Goal: Find specific page/section: Find specific page/section

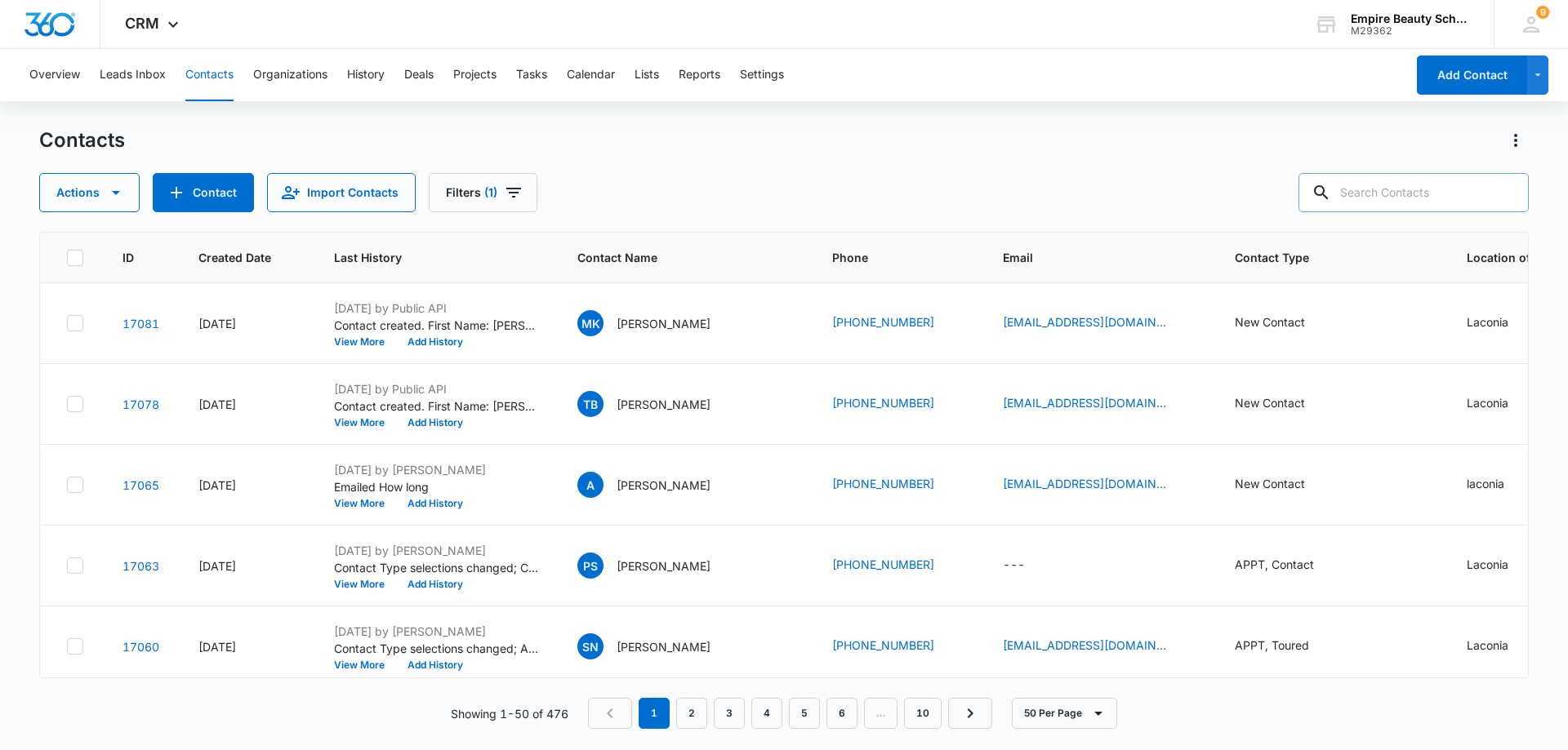
click at [1369, 198] on input "text" at bounding box center [1413, 193] width 230 height 39
type input "pam"
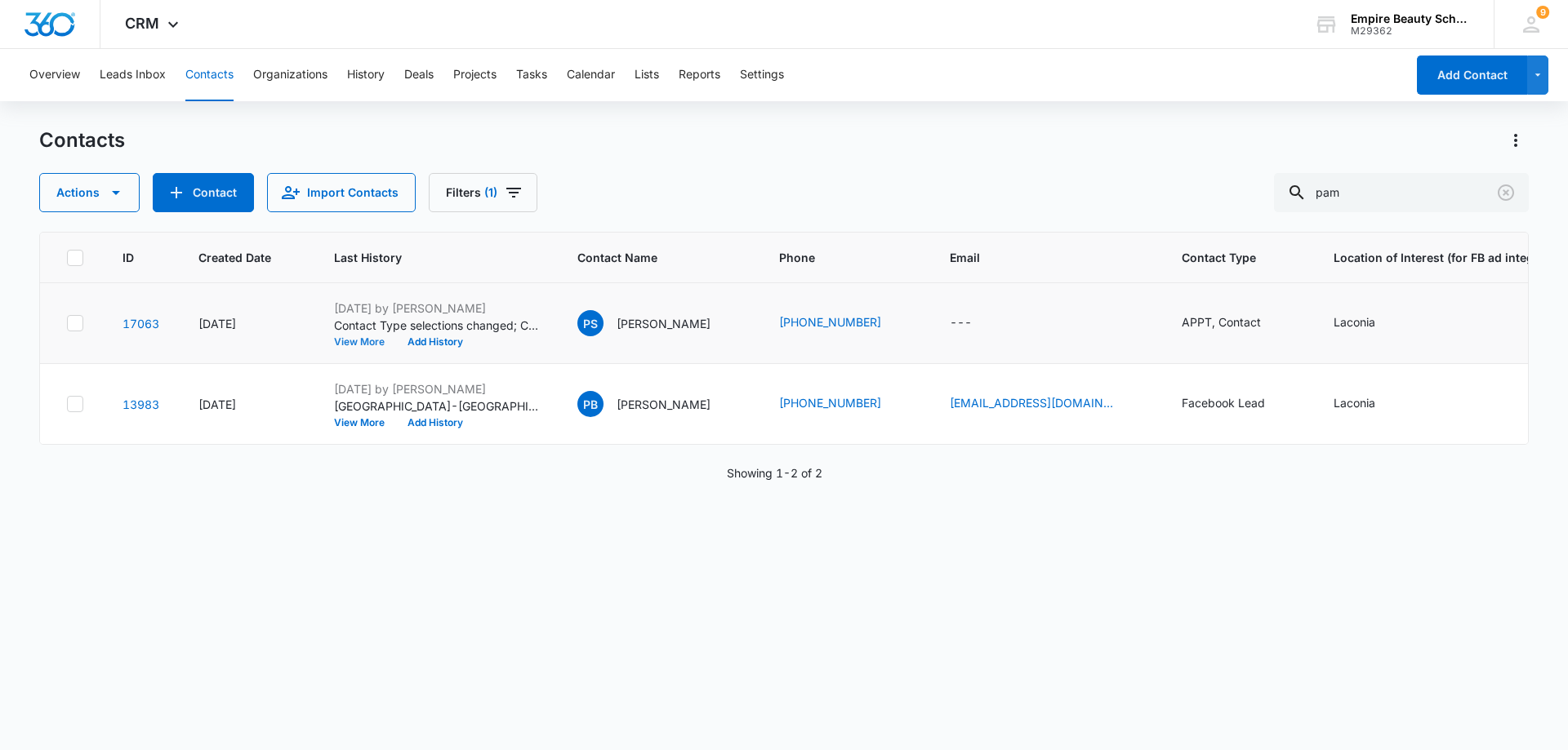
click at [369, 342] on button "View More" at bounding box center [365, 342] width 62 height 10
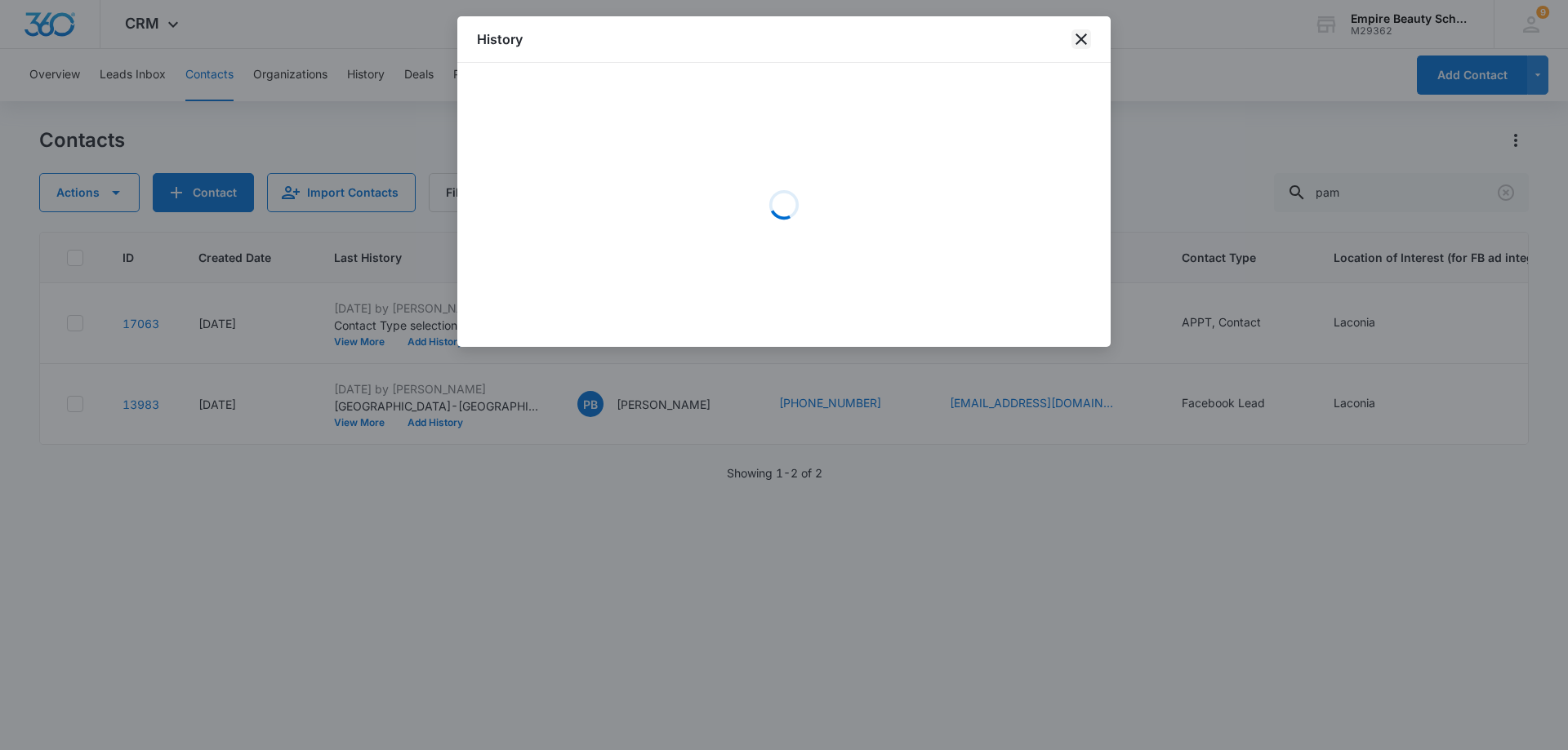
click at [1089, 36] on icon "close" at bounding box center [1081, 39] width 20 height 20
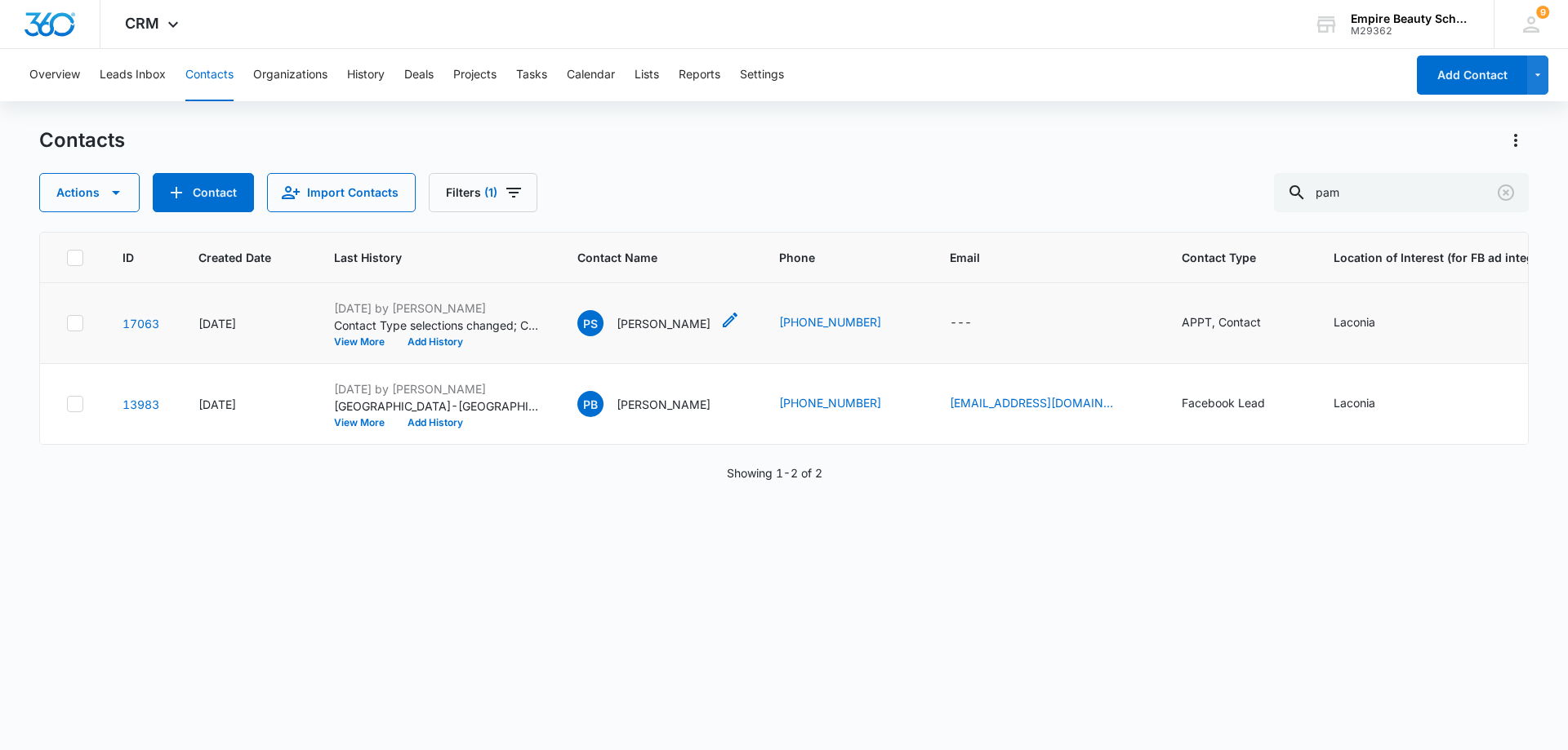
click at [665, 311] on td "PS [PERSON_NAME]" at bounding box center [658, 323] width 202 height 81
click at [660, 324] on p "[PERSON_NAME]" at bounding box center [663, 324] width 94 height 17
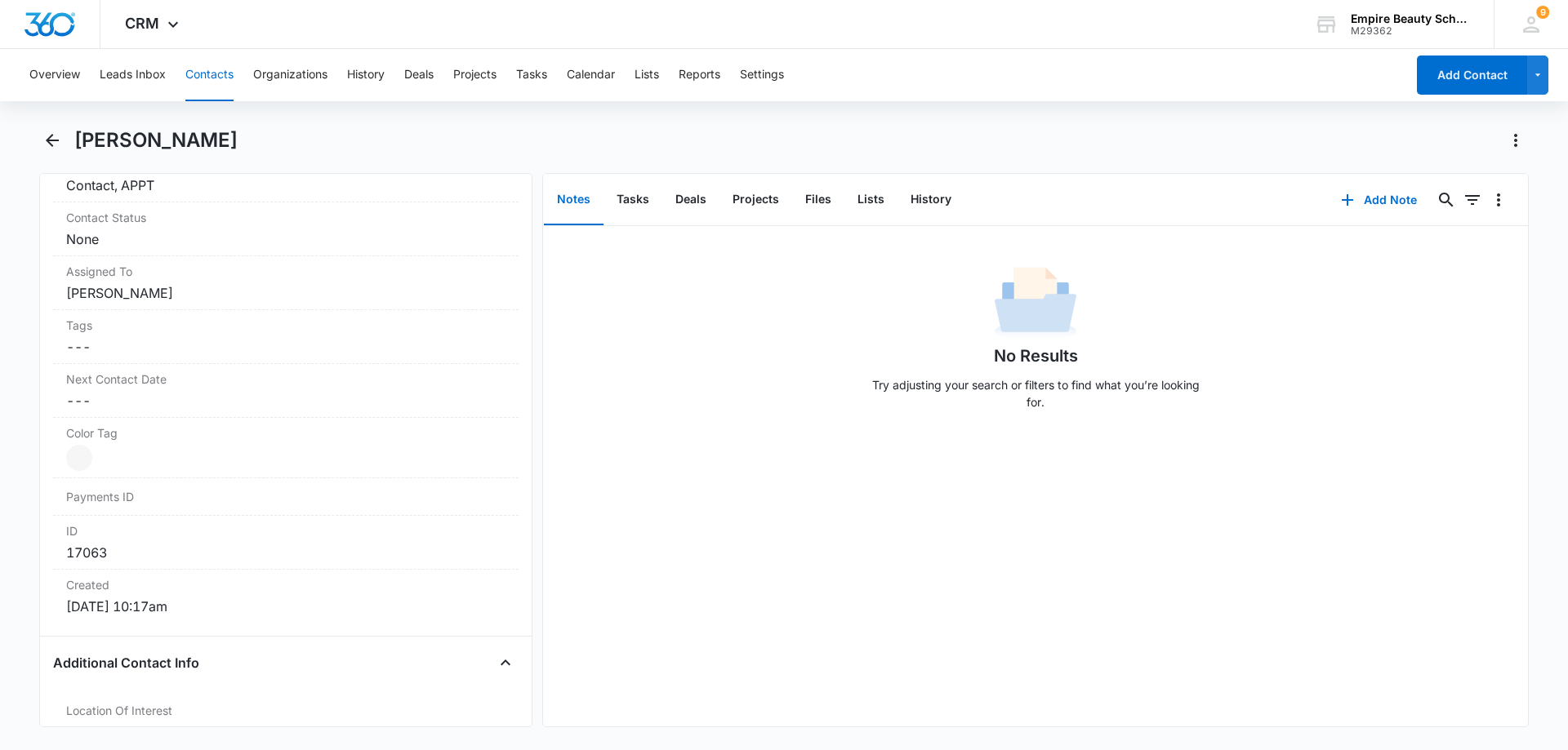
scroll to position [898, 0]
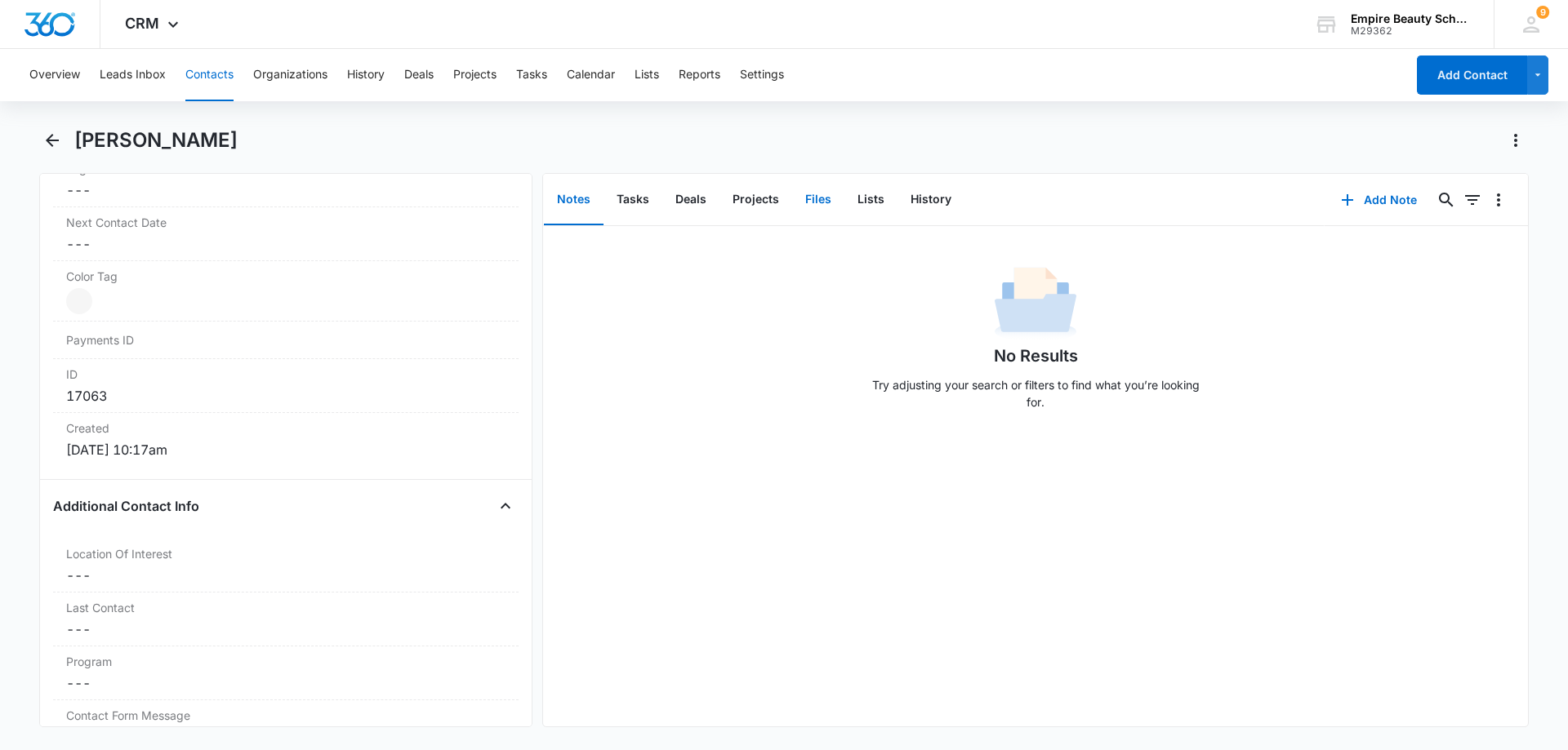
click at [818, 198] on button "Files" at bounding box center [818, 200] width 52 height 50
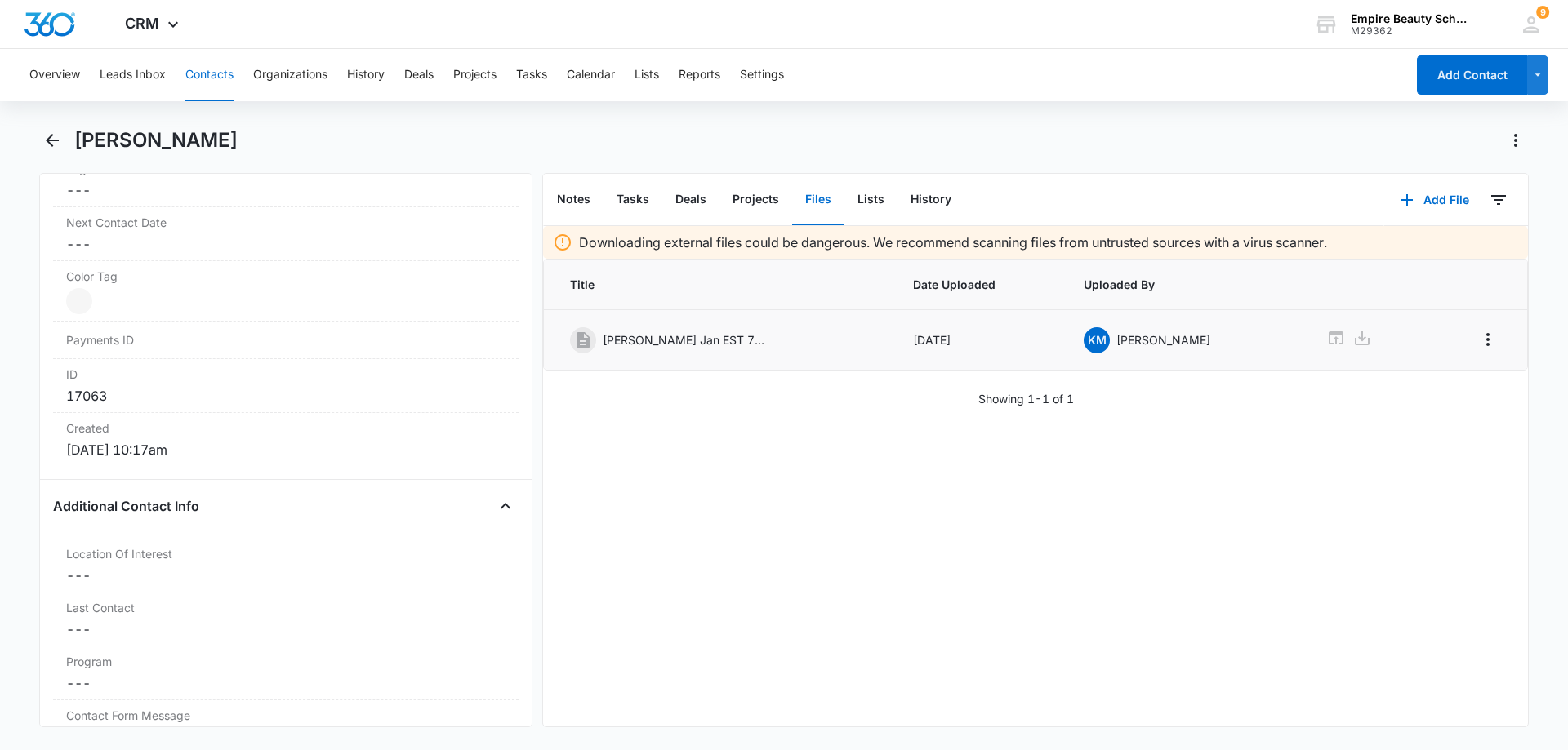
click at [694, 347] on p "[PERSON_NAME] Jan EST 750.pdf" at bounding box center [683, 340] width 163 height 17
click at [744, 342] on p "[PERSON_NAME] Jan EST 750.pdf" at bounding box center [683, 340] width 163 height 17
click at [1481, 342] on icon "Overflow Menu" at bounding box center [1487, 339] width 20 height 20
click at [933, 342] on td "[DATE]" at bounding box center [979, 340] width 171 height 60
click at [933, 340] on td "[DATE]" at bounding box center [979, 340] width 171 height 60
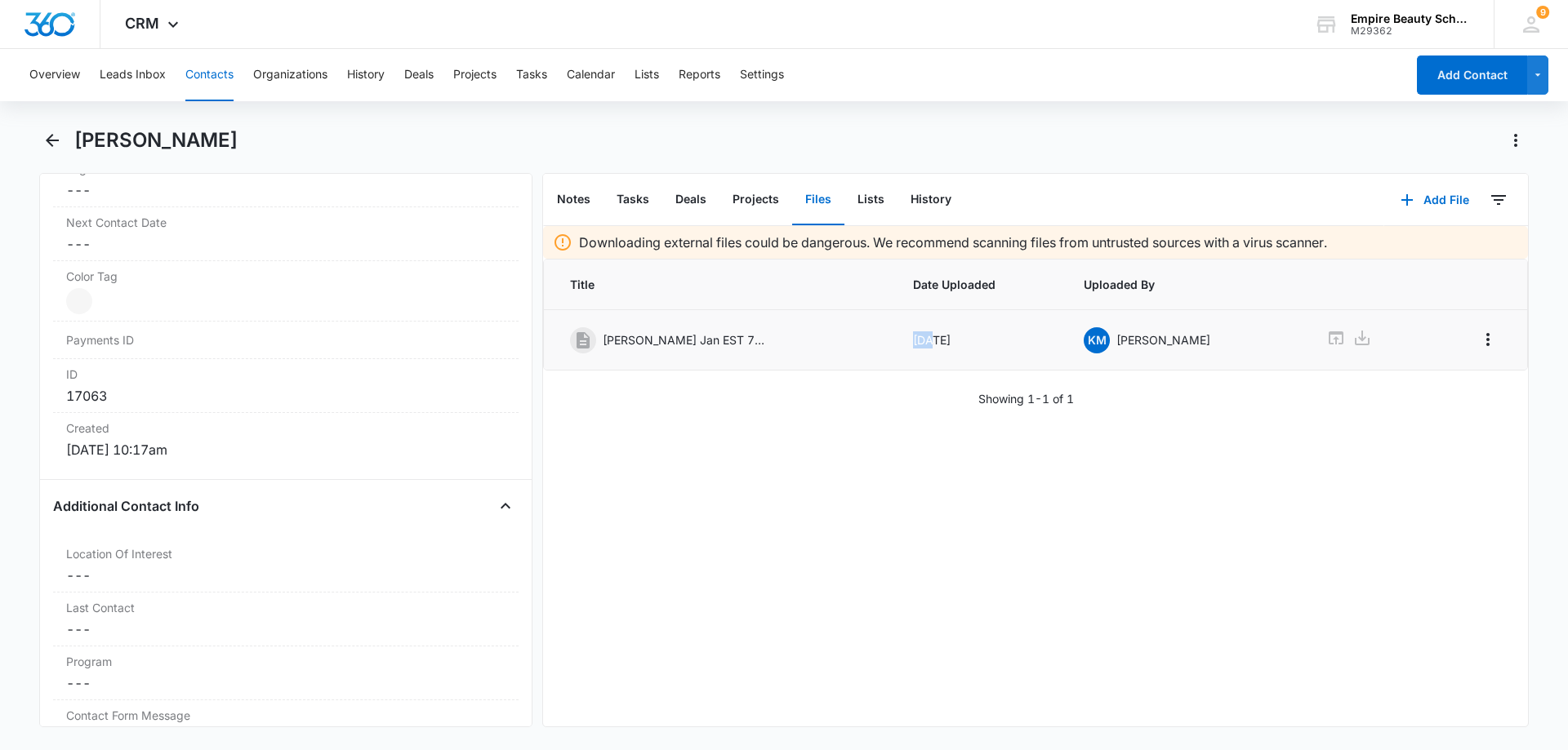
click at [933, 337] on td "[DATE]" at bounding box center [979, 340] width 171 height 60
click at [582, 337] on icon at bounding box center [583, 341] width 13 height 17
click at [646, 350] on div "[PERSON_NAME] Jan EST 750.pdf" at bounding box center [718, 341] width 297 height 26
click at [1329, 342] on icon at bounding box center [1336, 338] width 15 height 13
